Goal: Transaction & Acquisition: Purchase product/service

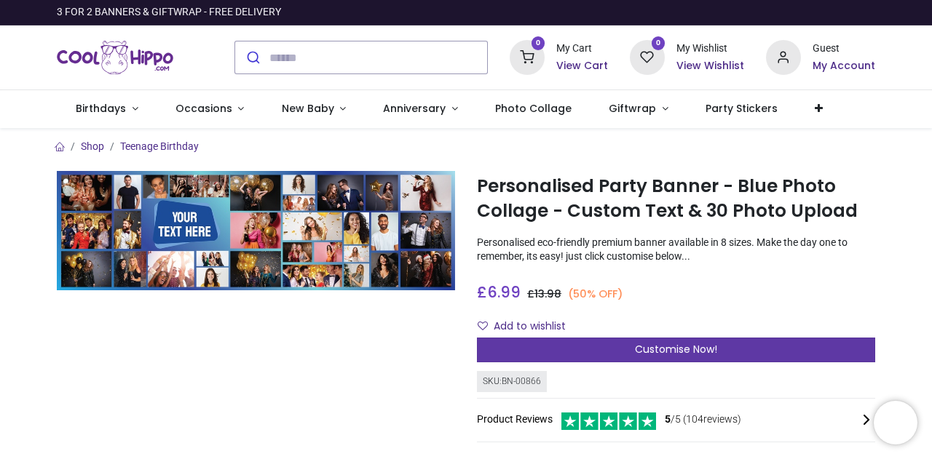
click at [678, 356] on span "Customise Now!" at bounding box center [676, 349] width 82 height 15
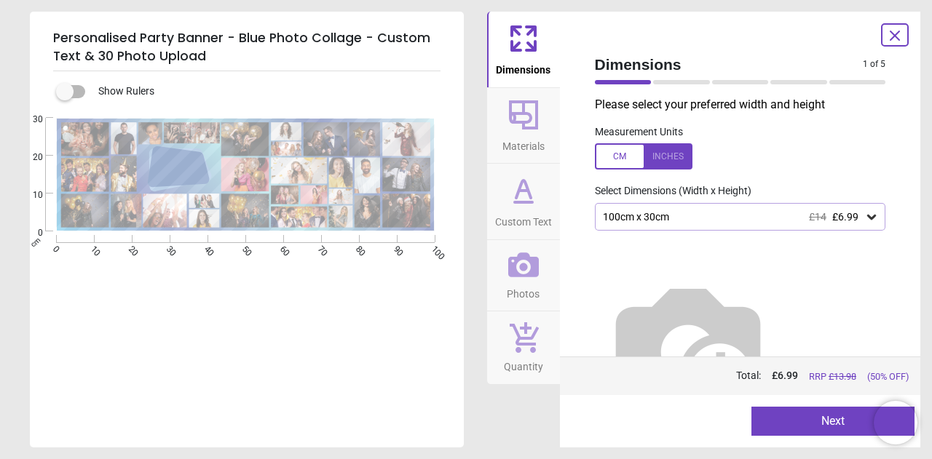
click at [726, 213] on div "100cm x 30cm £14 £6.99" at bounding box center [733, 217] width 264 height 12
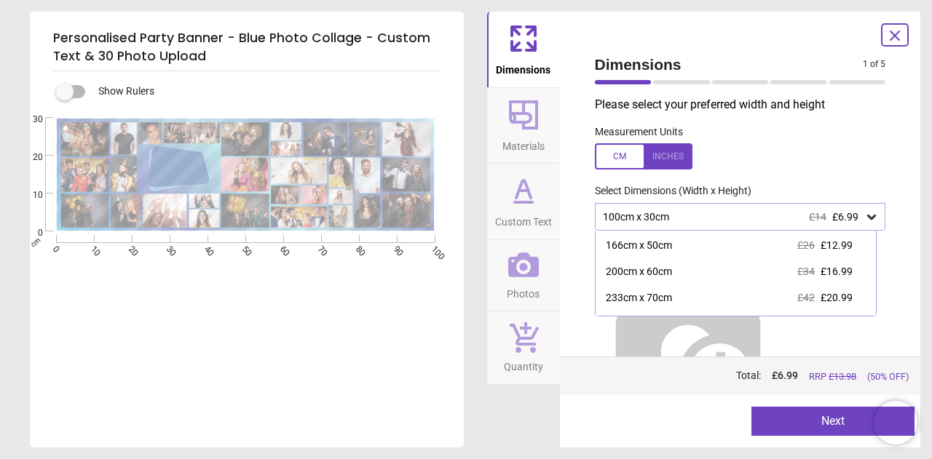
scroll to position [50, 0]
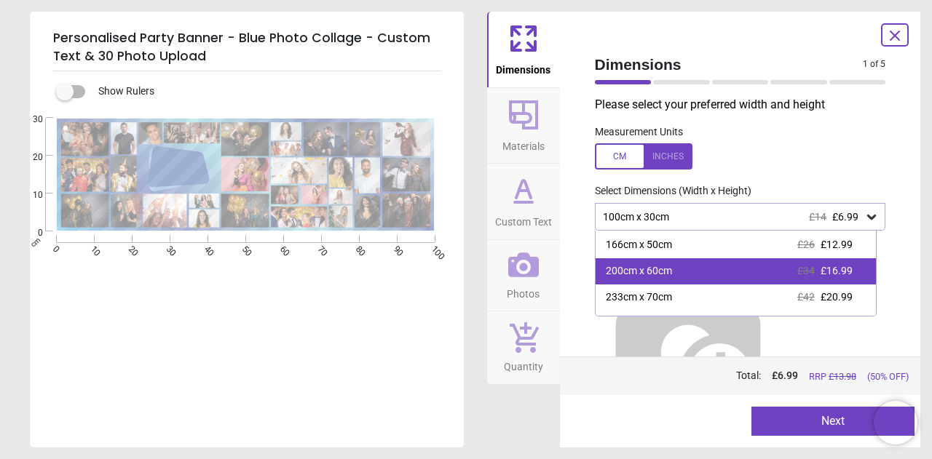
click at [729, 270] on div "200cm x 60cm £34 £16.99" at bounding box center [735, 271] width 281 height 26
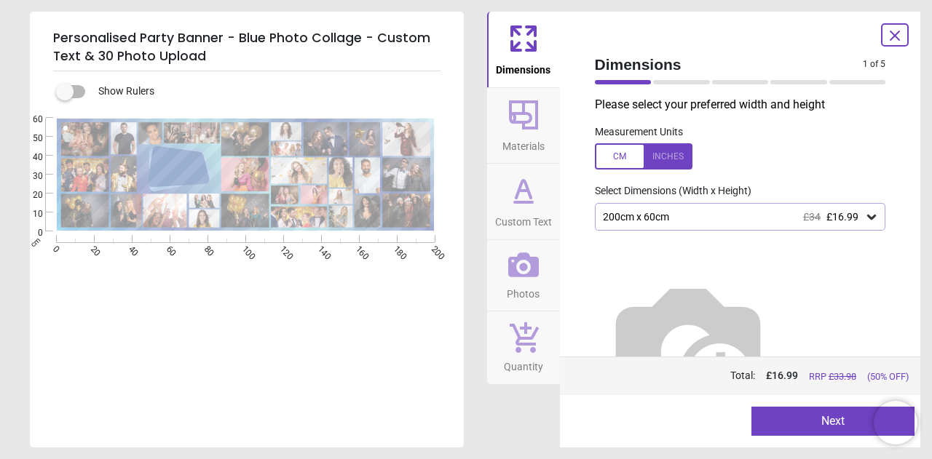
click at [771, 218] on div "200cm x 60cm £34 £16.99" at bounding box center [733, 217] width 264 height 12
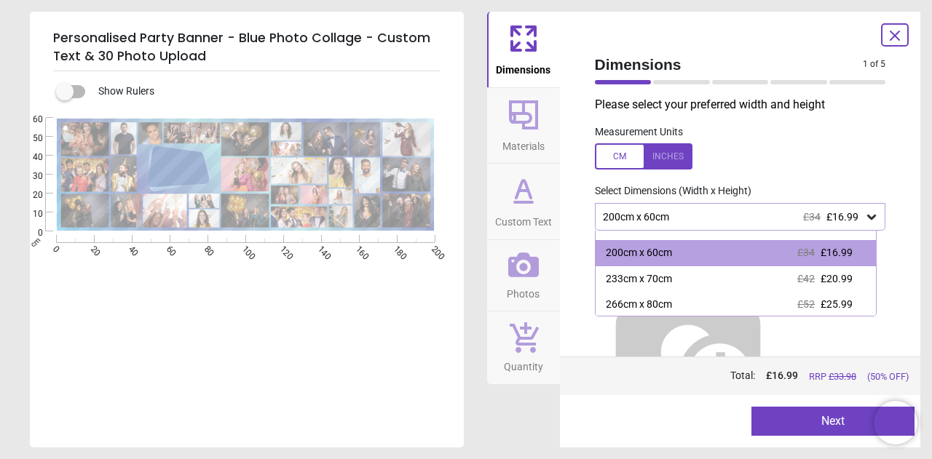
scroll to position [69, 0]
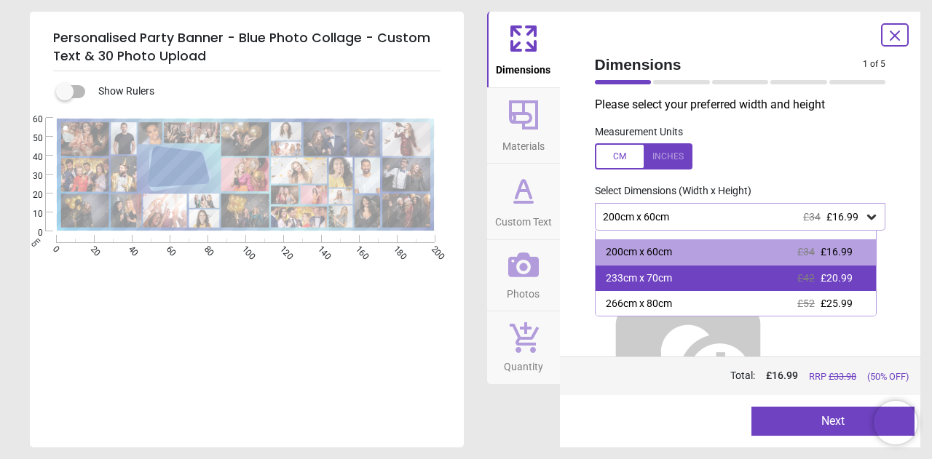
click at [748, 271] on div "233cm x 70cm £42 £20.99" at bounding box center [735, 279] width 281 height 26
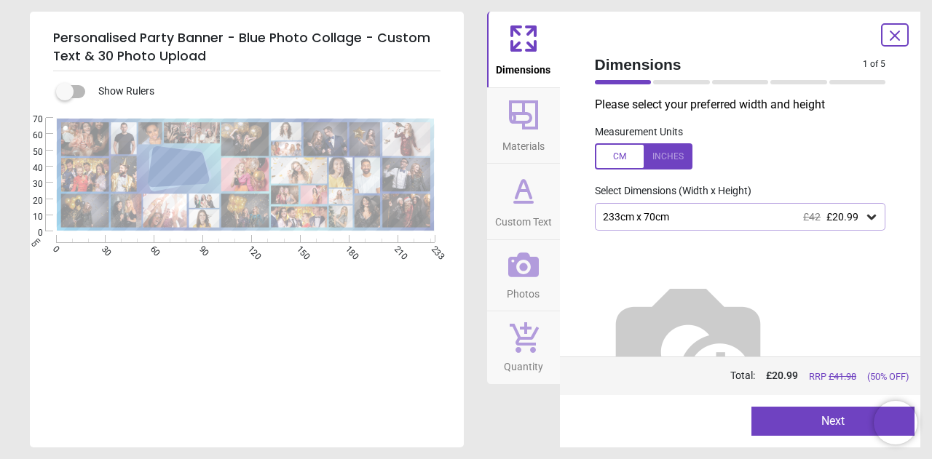
click at [511, 272] on icon at bounding box center [523, 265] width 31 height 25
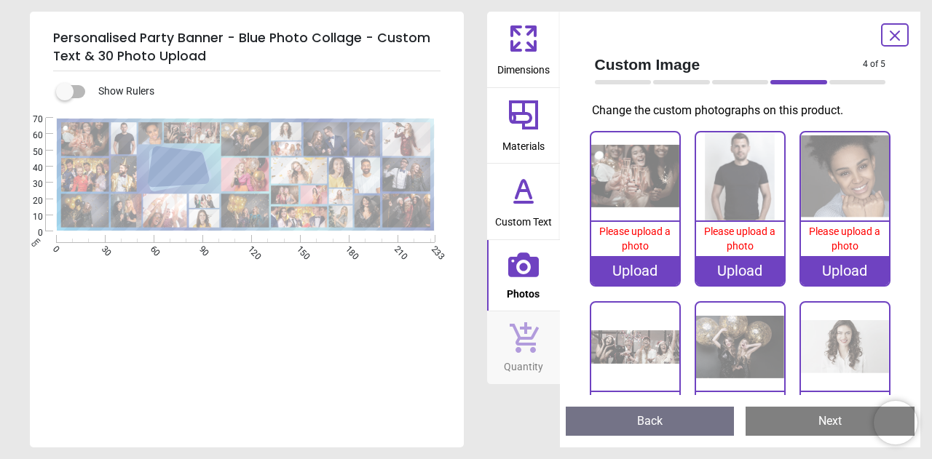
click at [506, 188] on icon at bounding box center [523, 190] width 35 height 35
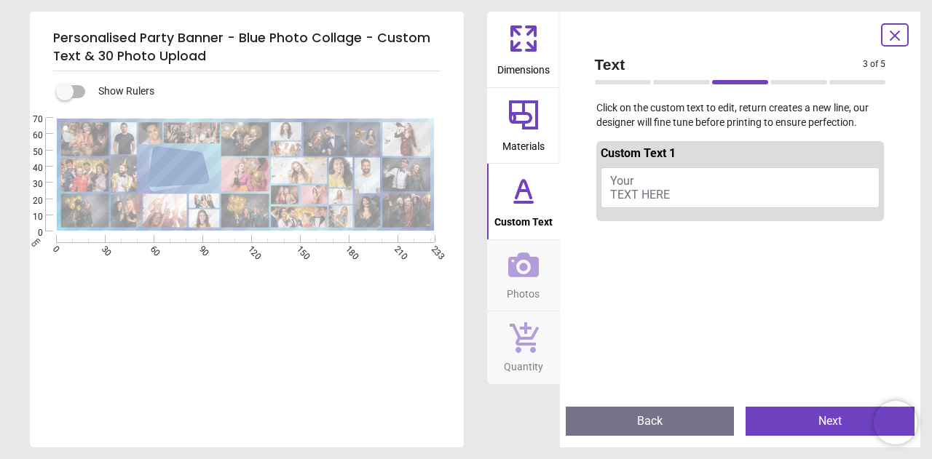
click at [692, 193] on button "Your TEXT HERE" at bounding box center [741, 187] width 280 height 41
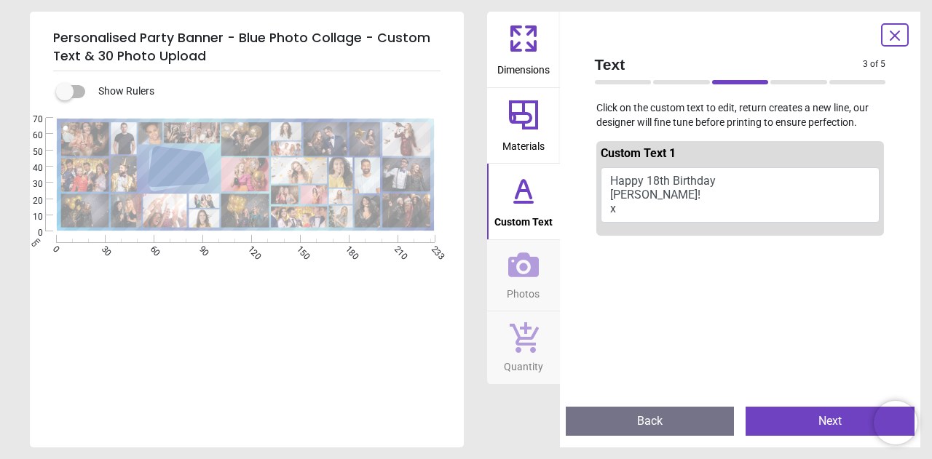
scroll to position [2, 0]
type textarea "**********"
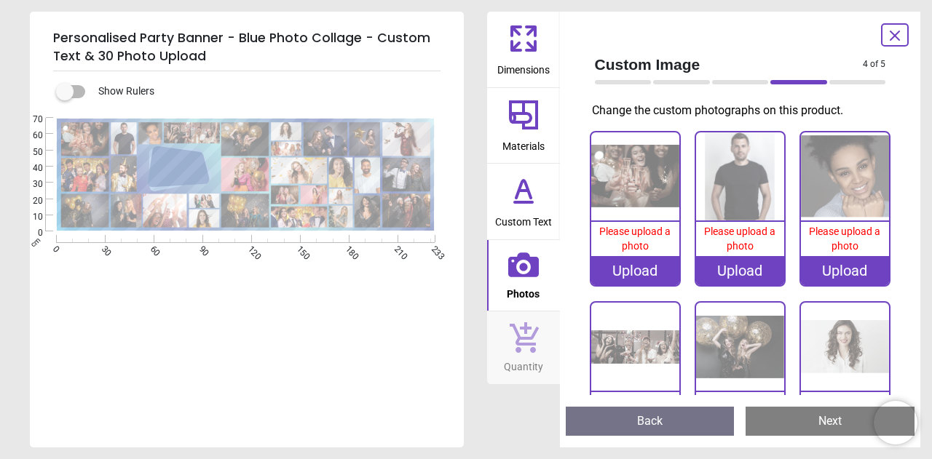
click at [622, 270] on div "Upload" at bounding box center [635, 270] width 88 height 29
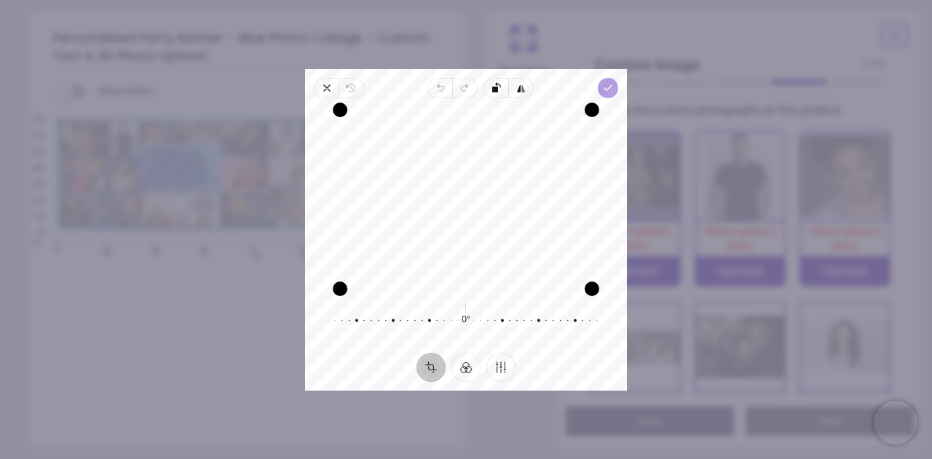
click at [605, 90] on icon "button" at bounding box center [608, 88] width 12 height 12
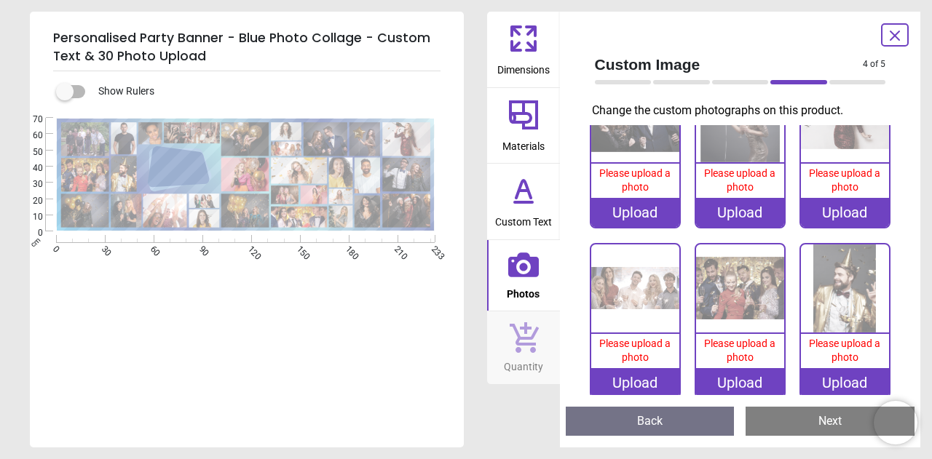
scroll to position [400, 0]
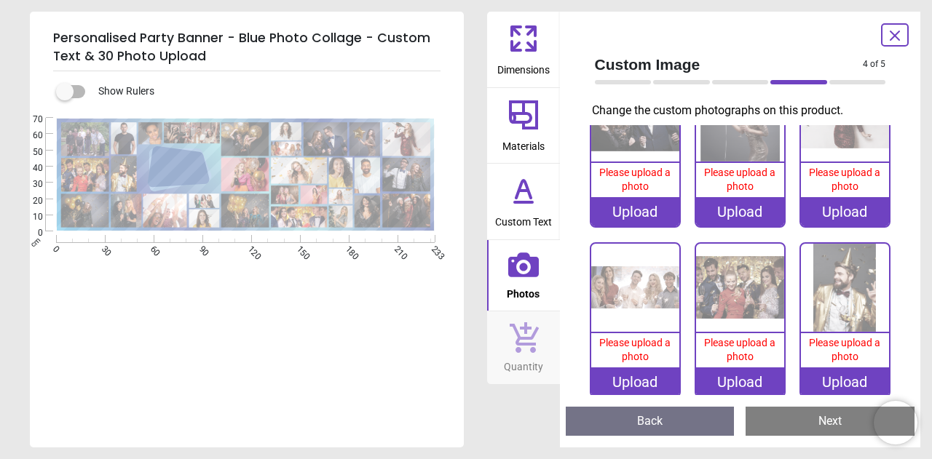
click at [732, 377] on div "Upload" at bounding box center [740, 382] width 88 height 29
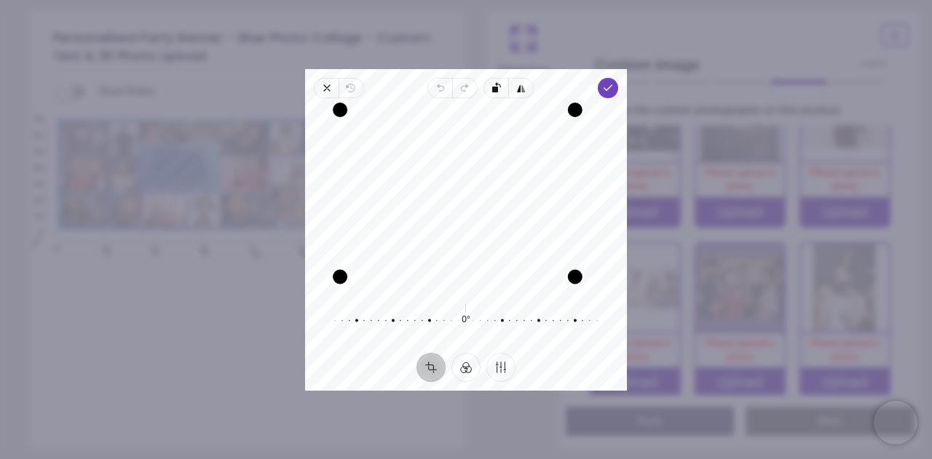
drag, startPoint x: 591, startPoint y: 289, endPoint x: 582, endPoint y: 266, distance: 24.9
click at [582, 269] on div "Drag corner br" at bounding box center [575, 276] width 15 height 15
drag, startPoint x: 339, startPoint y: 193, endPoint x: 349, endPoint y: 193, distance: 10.2
click at [349, 193] on div "Drag edge l" at bounding box center [351, 193] width 15 height 159
click at [609, 81] on span "Done" at bounding box center [608, 88] width 20 height 20
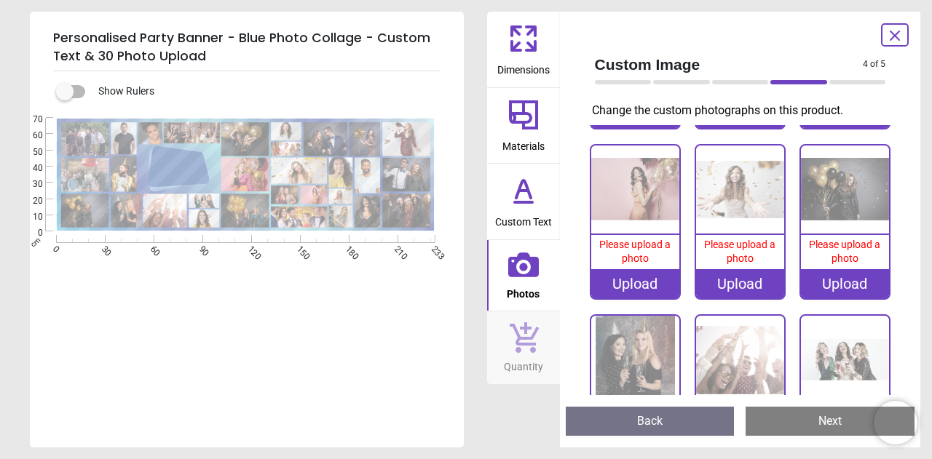
scroll to position [1009, 0]
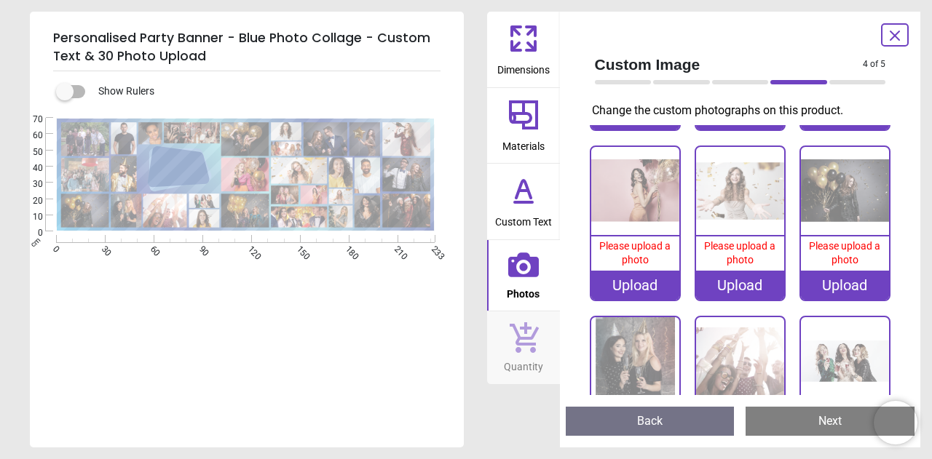
click at [849, 271] on div "Upload" at bounding box center [845, 285] width 88 height 29
